Goal: Navigation & Orientation: Go to known website

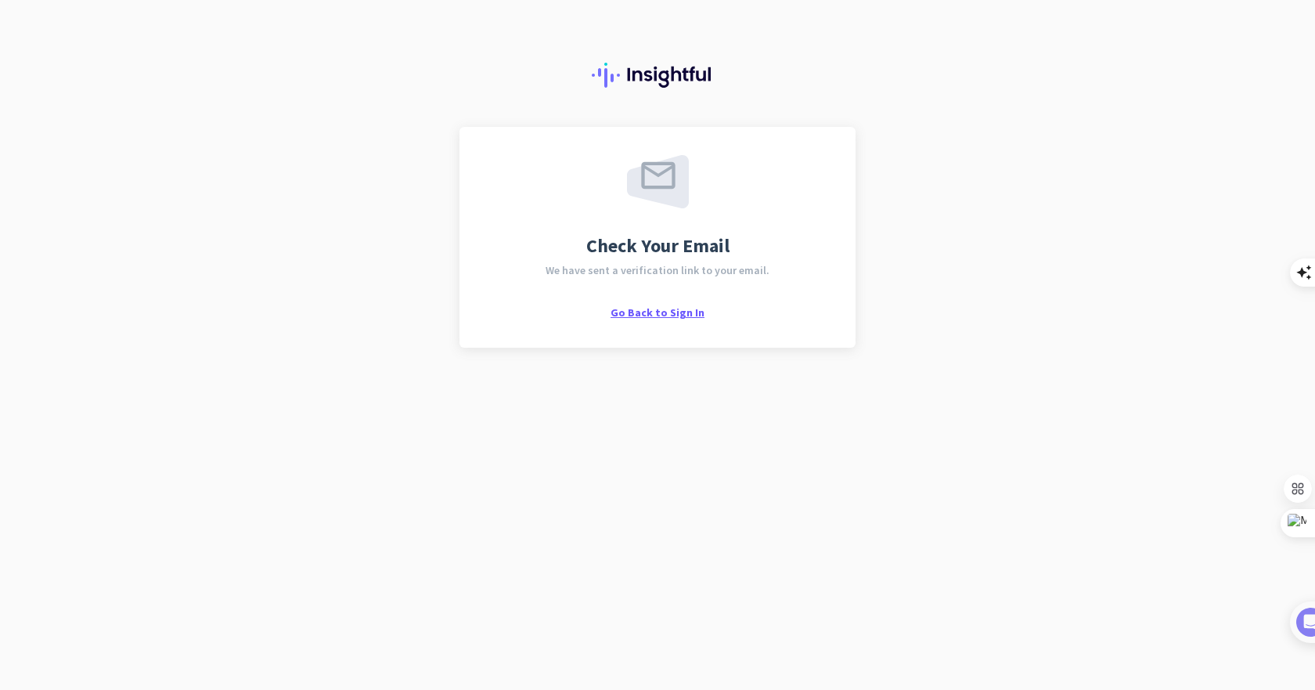
click at [650, 311] on span "Go Back to Sign In" at bounding box center [657, 312] width 94 height 14
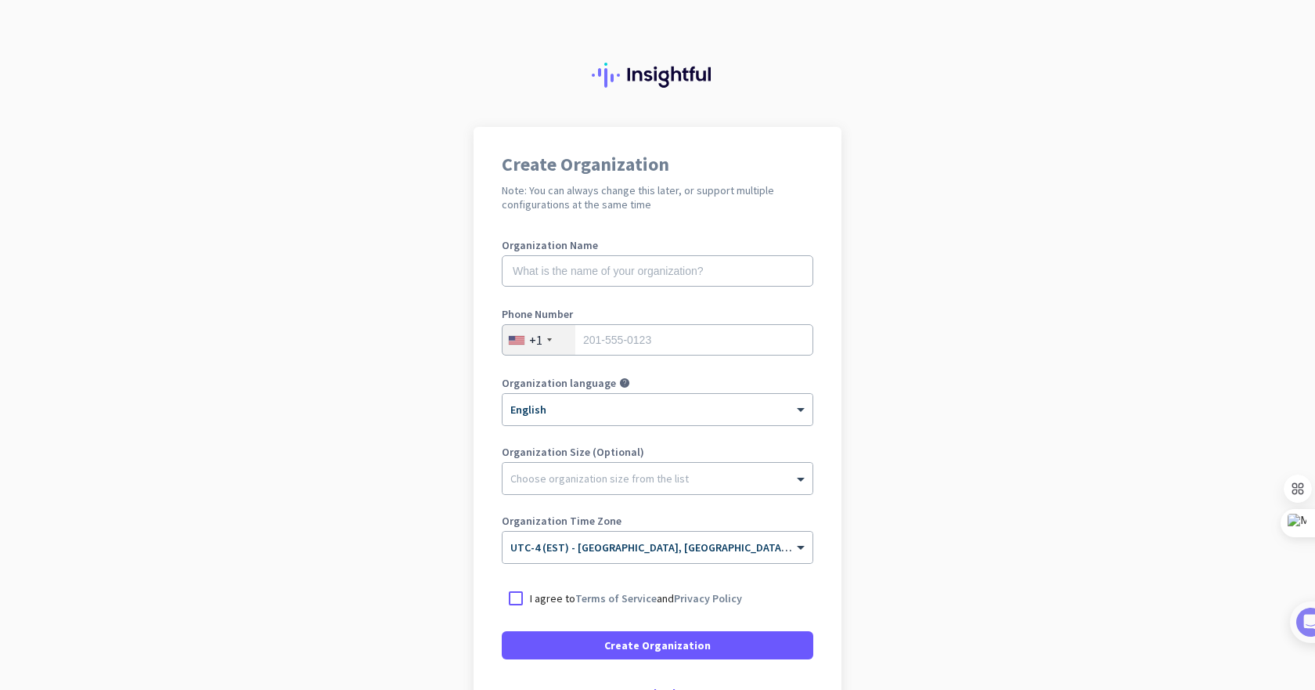
scroll to position [1, 0]
click at [597, 254] on input "text" at bounding box center [657, 269] width 311 height 31
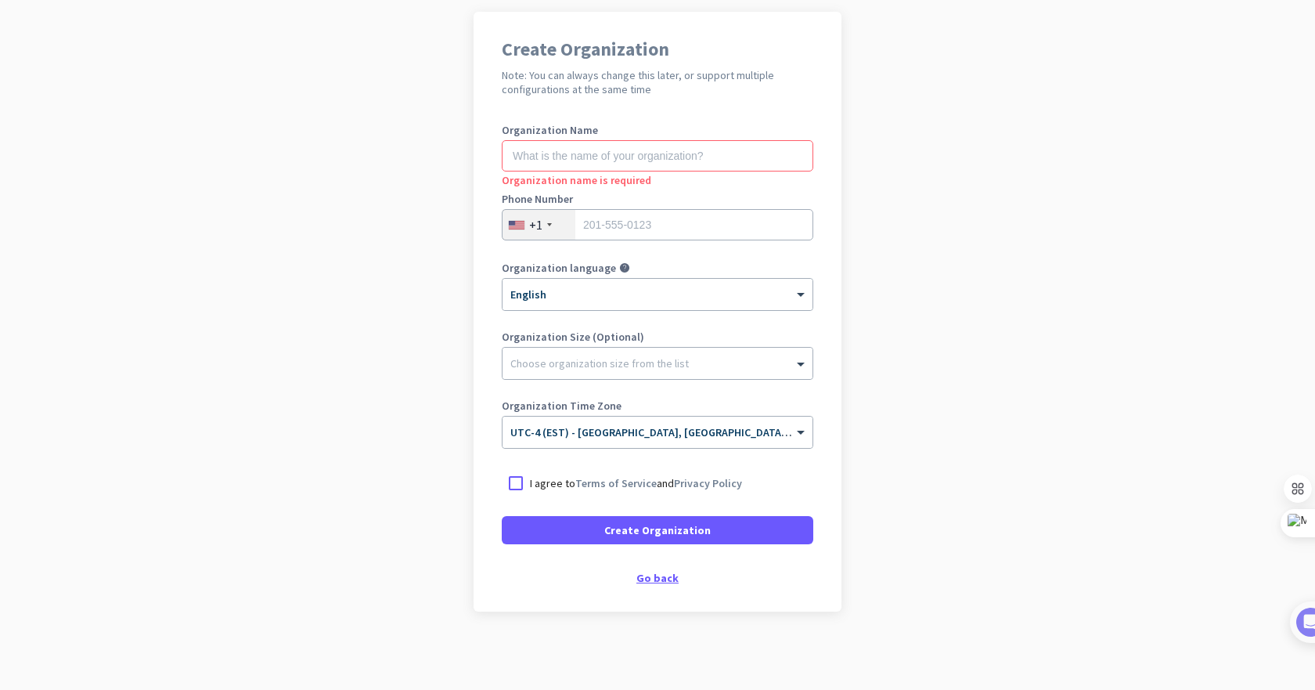
click at [658, 581] on div "Go back" at bounding box center [657, 577] width 311 height 11
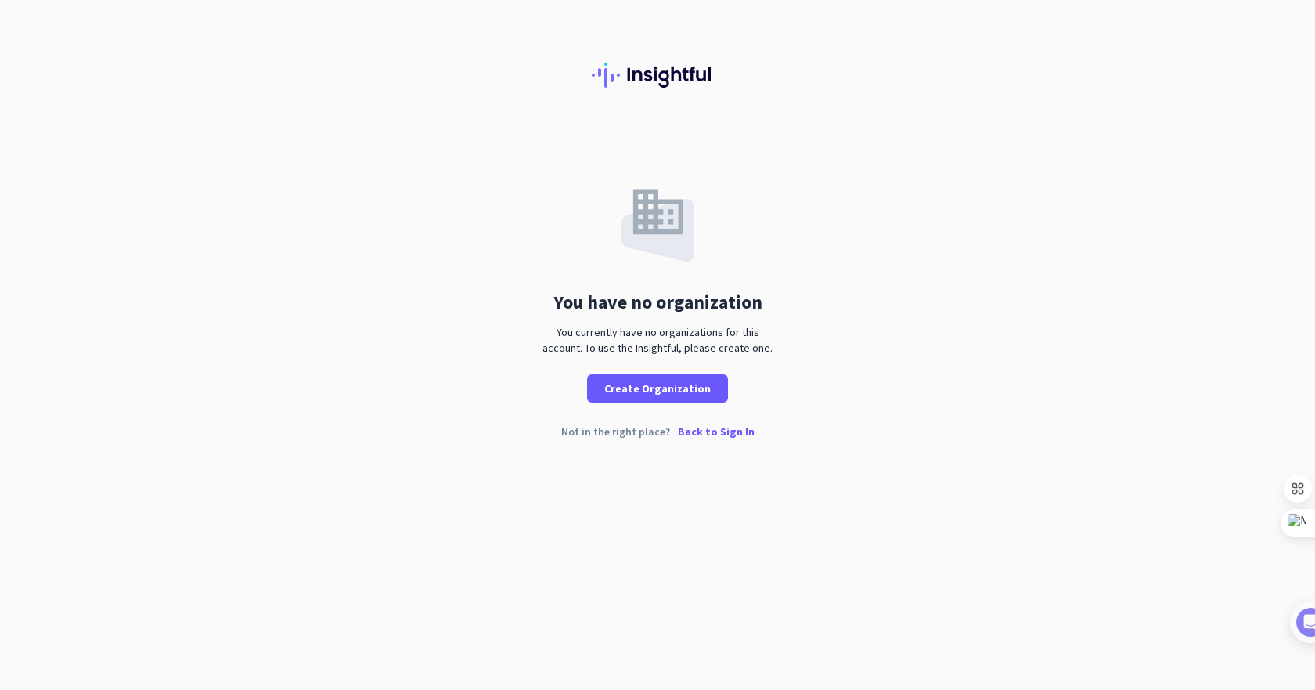
click at [713, 431] on p "Back to Sign In" at bounding box center [716, 431] width 77 height 11
